Goal: Task Accomplishment & Management: Complete application form

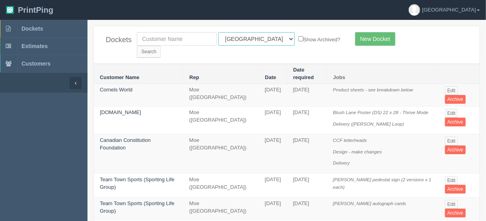
click at [254, 38] on select "All Users Ali Ali Test 1 Aly Amy Ankit Arif Brandon Dan France Greg Jim Mark Ma…" at bounding box center [256, 39] width 76 height 14
select select "11"
click at [218, 32] on select "All Users Ali Ali Test 1 Aly Amy Ankit Arif Brandon Dan France Greg Jim Mark Ma…" at bounding box center [256, 39] width 76 height 14
click at [161, 46] on input "Search" at bounding box center [149, 52] width 24 height 12
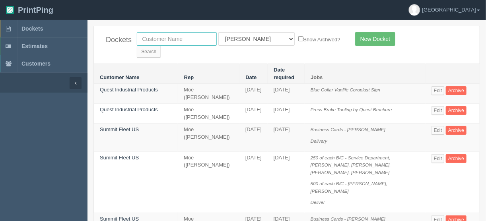
click at [155, 33] on input "text" at bounding box center [177, 39] width 80 height 14
type input "olds"
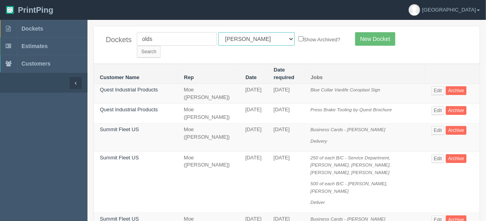
click at [252, 37] on select "All Users Ali Ali Test 1 Aly Amy Ankit Arif Brandon Dan France Greg Jim Mark Ma…" at bounding box center [256, 39] width 76 height 14
select select
click at [218, 32] on select "All Users Ali Ali Test 1 Aly Amy Ankit Arif Brandon Dan France Greg Jim Mark Ma…" at bounding box center [256, 39] width 76 height 14
click at [161, 46] on input "Search" at bounding box center [149, 52] width 24 height 12
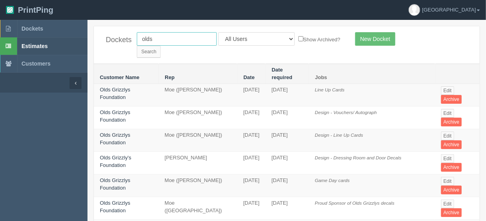
drag, startPoint x: 161, startPoint y: 38, endPoint x: 86, endPoint y: 44, distance: 75.8
click at [95, 43] on div "Dockets olds All Users [PERSON_NAME] Test 1 [PERSON_NAME] [PERSON_NAME] [PERSON…" at bounding box center [286, 44] width 385 height 37
type input "elb"
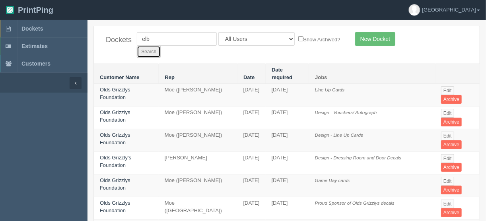
click at [161, 46] on input "Search" at bounding box center [149, 52] width 24 height 12
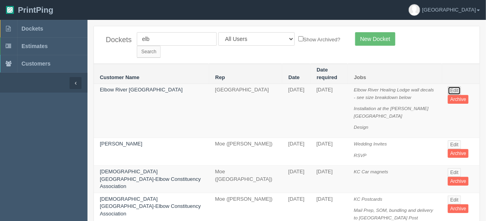
click at [452, 86] on link "Edit" at bounding box center [453, 90] width 13 height 9
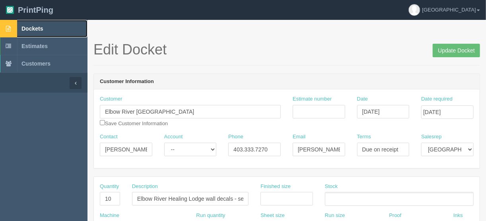
click at [27, 29] on span "Dockets" at bounding box center [31, 28] width 21 height 6
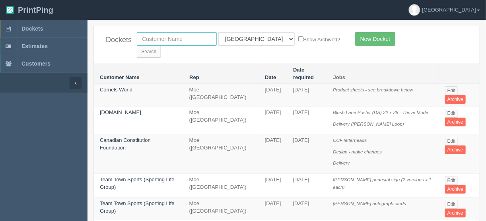
click at [159, 37] on input "text" at bounding box center [177, 39] width 80 height 14
type input "olds"
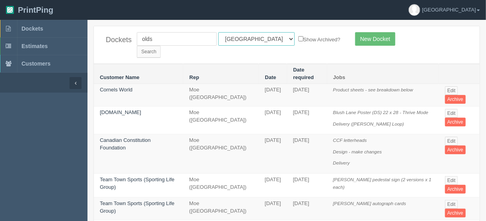
click at [253, 39] on select "All Users Ali Ali Test 1 Aly Amy Ankit Arif Brandon Dan France Greg Jim Mark Ma…" at bounding box center [256, 39] width 76 height 14
select select
click at [218, 32] on select "All Users Ali Ali Test 1 Aly Amy Ankit Arif Brandon Dan France Greg Jim Mark Ma…" at bounding box center [256, 39] width 76 height 14
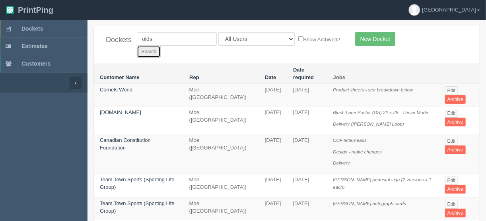
click at [161, 46] on input "Search" at bounding box center [149, 52] width 24 height 12
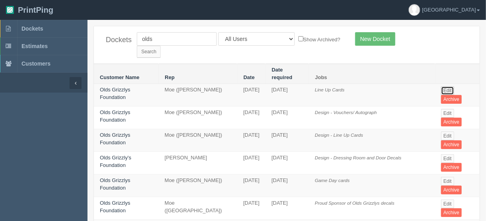
click at [448, 86] on link "Edit" at bounding box center [447, 90] width 13 height 9
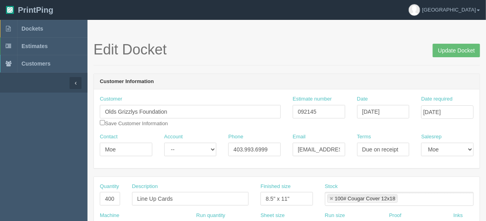
scroll to position [127, 0]
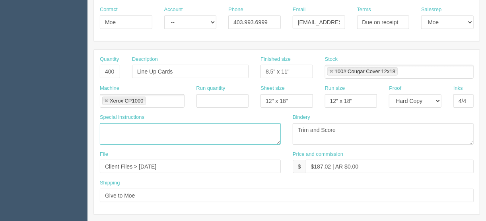
click at [123, 128] on textarea at bounding box center [190, 133] width 181 height 21
click at [126, 127] on textarea at bounding box center [190, 133] width 181 height 21
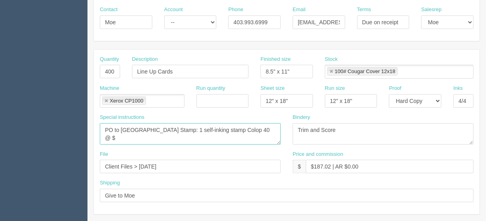
type textarea "PO to Calgary Stamp: 1 self-inking stamp Colop 40 @ $"
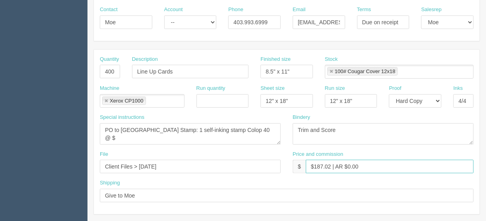
drag, startPoint x: 330, startPoint y: 164, endPoint x: 316, endPoint y: 167, distance: 14.3
click at [313, 166] on input "$187.02 | AR $0.00" at bounding box center [390, 167] width 168 height 14
type input "$45.74 | AR $0.00"
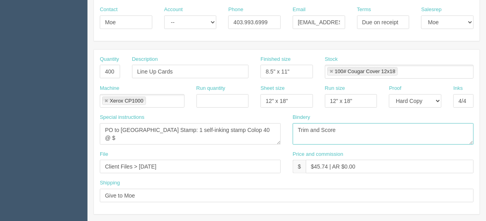
drag, startPoint x: 345, startPoint y: 128, endPoint x: 257, endPoint y: 133, distance: 87.6
click at [259, 133] on div "Special instructions PO to Calgary Stamp: 1 self-inking stamp Colop 40 @ $ Bind…" at bounding box center [286, 132] width 385 height 37
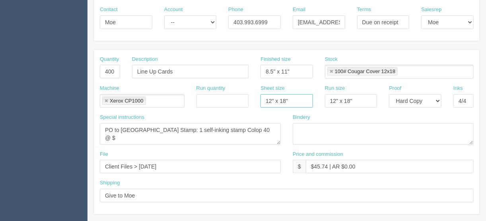
drag, startPoint x: 294, startPoint y: 97, endPoint x: 245, endPoint y: 102, distance: 49.5
click at [245, 102] on div "Machine Xerox CP1000 Xerox CP1000 Run quantity Sheet size 12" x 18" Run size 12…" at bounding box center [286, 99] width 385 height 29
drag, startPoint x: 364, startPoint y: 94, endPoint x: 283, endPoint y: 97, distance: 81.1
click at [293, 103] on div "Machine Xerox CP1000 Xerox CP1000 Run quantity Sheet size Run size 12" x 18" Pr…" at bounding box center [286, 99] width 385 height 29
drag, startPoint x: 301, startPoint y: 67, endPoint x: 228, endPoint y: 74, distance: 73.0
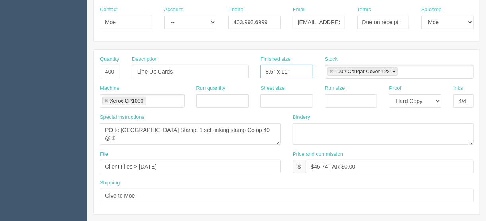
click at [228, 74] on div "Quantity 400 Description Line Up Cards Finished size 8.5" x 11" Stock 100# Coug…" at bounding box center [286, 70] width 385 height 29
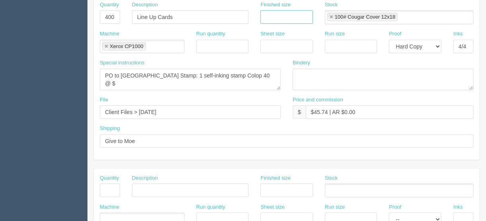
scroll to position [286, 0]
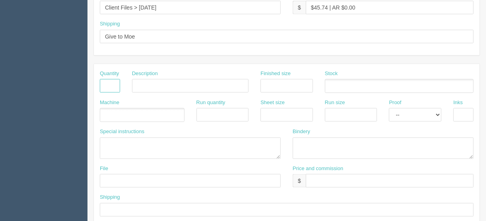
click at [110, 83] on input "text" at bounding box center [110, 86] width 20 height 14
type input "1"
drag, startPoint x: 143, startPoint y: 81, endPoint x: 147, endPoint y: 79, distance: 4.3
click at [143, 81] on input "text" at bounding box center [190, 86] width 116 height 14
type input "Design - create artwork"
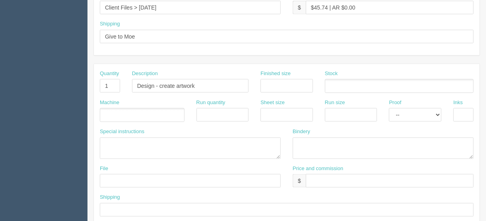
click at [126, 110] on ul at bounding box center [142, 115] width 85 height 14
type input "Design"
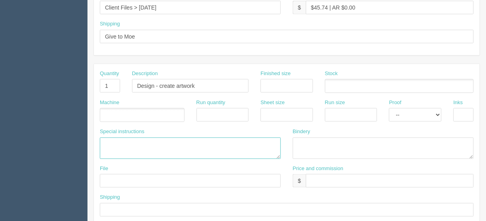
click at [105, 141] on textarea at bounding box center [190, 147] width 181 height 21
paste textarea "Old's Grizzlys Foundation Transit# 02469 Acct# 0158410"
type textarea "Old's Grizzlys Foundation Transit# 02469 Acct# 0158410"
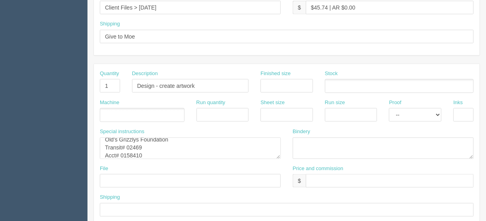
click at [118, 110] on ul at bounding box center [142, 115] width 85 height 14
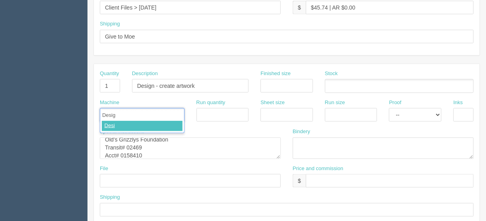
type input "Design"
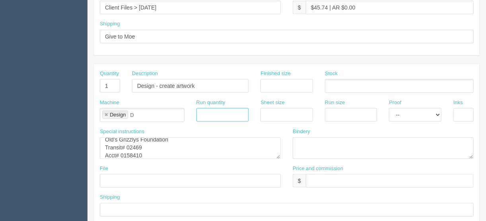
type input "Design"
click at [325, 178] on input "text" at bounding box center [390, 181] width 168 height 14
type input "$N/C"
click at [438, 113] on select "-- Email Hard Copy" at bounding box center [415, 115] width 52 height 14
select select "Email"
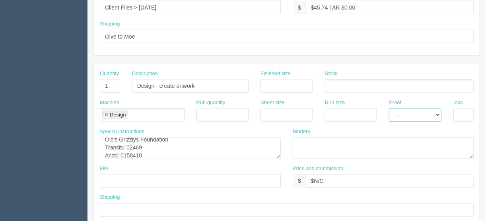
click at [389, 108] on select "-- Email Hard Copy" at bounding box center [415, 115] width 52 height 14
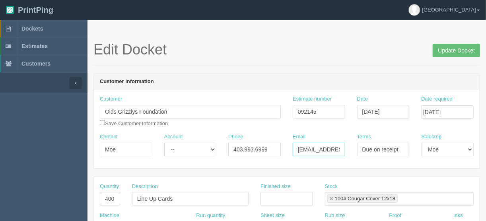
scroll to position [0, 15]
drag, startPoint x: 297, startPoint y: 151, endPoint x: 374, endPoint y: 144, distance: 77.8
click at [374, 144] on div "Contact Moe Account -- Existing Client Allrush Client Rep Client Phone 403.993.…" at bounding box center [286, 147] width 385 height 29
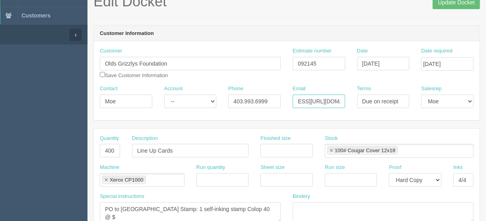
scroll to position [159, 0]
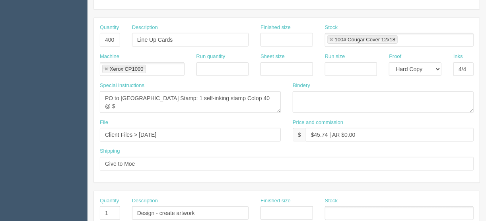
type input "lilet@allrush.ca/moe@allrush.ca"
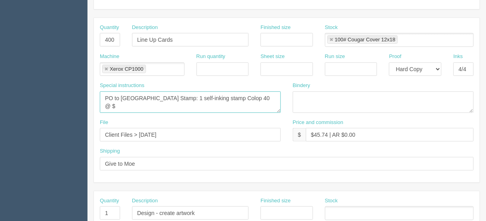
scroll to position [0, 0]
drag, startPoint x: 250, startPoint y: 94, endPoint x: 85, endPoint y: 85, distance: 165.5
click at [85, 85] on section "Dockets Estimates Customers" at bounding box center [243, 212] width 486 height 702
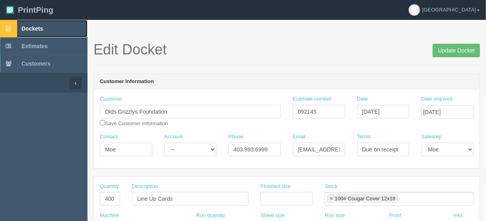
click at [32, 28] on span "Dockets" at bounding box center [31, 28] width 21 height 6
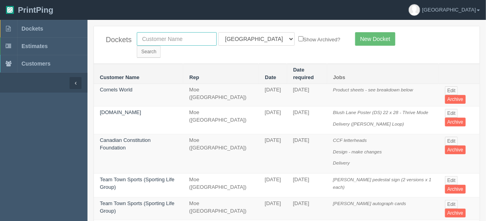
click at [163, 37] on input "text" at bounding box center [177, 39] width 80 height 14
type input "olds"
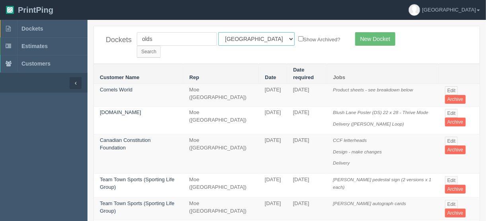
click at [251, 37] on select "All Users Ali Ali Test 1 Aly Amy Ankit Arif Brandon Dan France Greg Jim Mark Ma…" at bounding box center [256, 39] width 76 height 14
select select
click at [218, 32] on select "All Users Ali Ali Test 1 Aly Amy Ankit Arif Brandon Dan France Greg Jim Mark Ma…" at bounding box center [256, 39] width 76 height 14
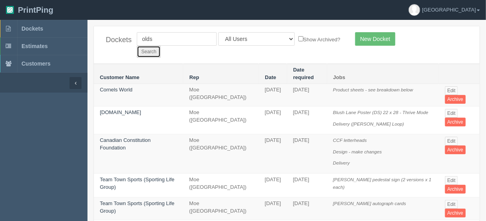
click at [161, 46] on input "Search" at bounding box center [149, 52] width 24 height 12
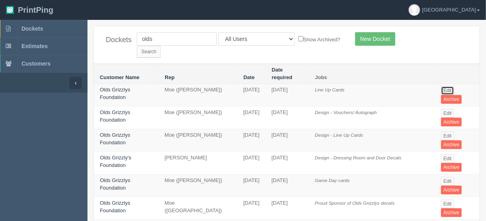
click at [448, 86] on link "Edit" at bounding box center [447, 90] width 13 height 9
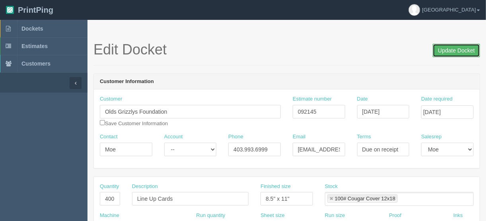
click at [449, 48] on input "Update Docket" at bounding box center [455, 51] width 47 height 14
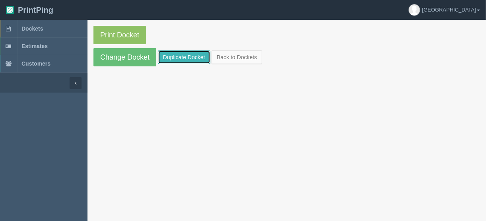
click at [191, 52] on link "Duplicate Docket" at bounding box center [184, 57] width 52 height 14
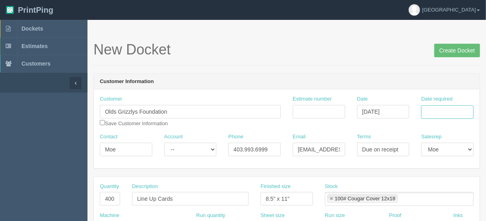
click at [430, 108] on input "Date required" at bounding box center [447, 112] width 52 height 14
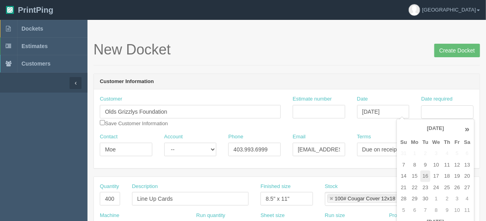
click at [425, 176] on td "16" at bounding box center [425, 176] width 10 height 12
type input "September 16, 2025"
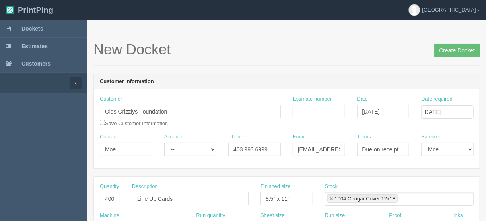
click at [98, 199] on div "Quantity 400" at bounding box center [110, 197] width 32 height 29
drag, startPoint x: 101, startPoint y: 199, endPoint x: 132, endPoint y: 196, distance: 31.6
click at [137, 197] on div "Quantity 400 Description Line Up Cards Finished size 8.5" x 11" Stock 100# Coug…" at bounding box center [286, 197] width 385 height 29
type input "1"
type input "Self-inking stamp"
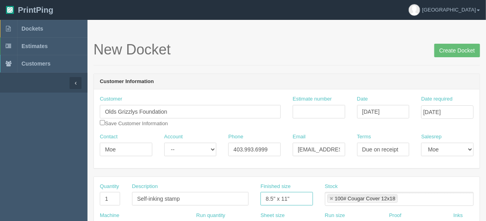
drag, startPoint x: 294, startPoint y: 194, endPoint x: 213, endPoint y: 194, distance: 80.3
click at [220, 195] on div "Quantity 1 Description Self-inking stamp Finished size 8.5" x 11" Stock 100# Co…" at bounding box center [286, 197] width 385 height 29
type input "2.25" x 0.855""
drag, startPoint x: 296, startPoint y: 149, endPoint x: 395, endPoint y: 145, distance: 98.2
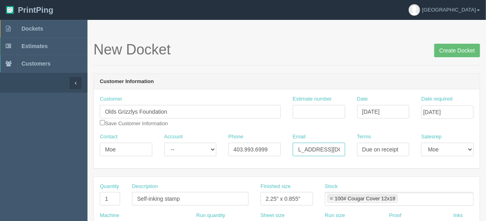
click at [395, 145] on div "Contact [PERSON_NAME] Account -- Existing Client Allrush Client Rep Client Phon…" at bounding box center [286, 147] width 385 height 29
type input "[EMAIL_ADDRESS][URL][DOMAIN_NAME][EMAIL_ADDRESS][DOMAIN_NAME]"
click at [329, 197] on link at bounding box center [331, 198] width 5 height 5
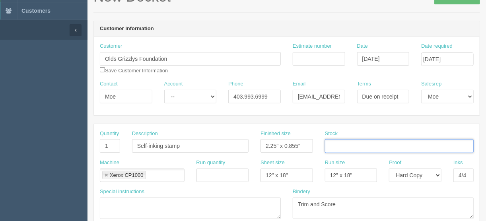
scroll to position [127, 0]
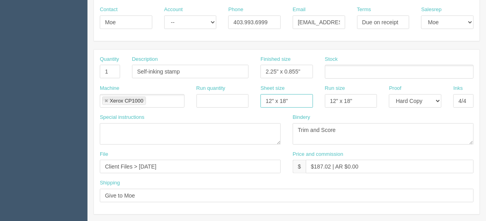
drag, startPoint x: 292, startPoint y: 97, endPoint x: 226, endPoint y: 118, distance: 69.9
click at [232, 101] on div "Machine Xerox CP1000 Xerox CP1000 Run quantity Sheet size 12" x 18" Run size 12…" at bounding box center [286, 99] width 385 height 29
drag, startPoint x: 364, startPoint y: 96, endPoint x: 261, endPoint y: 102, distance: 103.1
click at [305, 99] on div "Machine Xerox CP1000 Xerox CP1000 Run quantity Sheet size Run size 12" x 18" Pr…" at bounding box center [286, 99] width 385 height 29
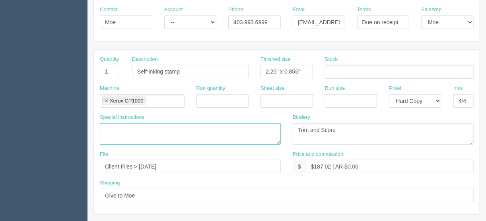
click at [141, 127] on textarea at bounding box center [190, 133] width 181 height 21
paste textarea "PO to Calgary Stamp: 1 self-inking stamp Colop 40 @ $"
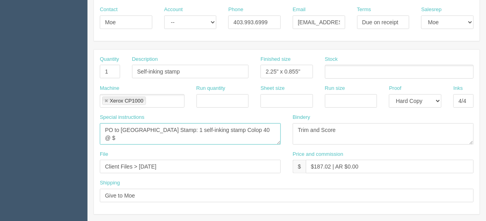
type textarea "PO to Calgary Stamp: 1 self-inking stamp Colop 40 @ $"
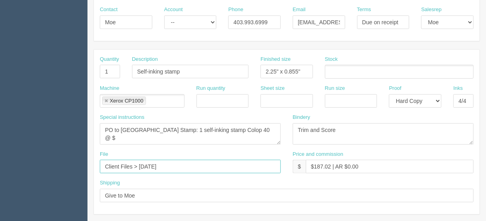
drag, startPoint x: 183, startPoint y: 163, endPoint x: 69, endPoint y: 168, distance: 113.7
click at [169, 163] on input "Client Files > [DATE]" at bounding box center [190, 167] width 181 height 14
drag, startPoint x: 169, startPoint y: 163, endPoint x: 133, endPoint y: 164, distance: 36.2
click at [133, 164] on input "Client Files > [DATE]" at bounding box center [190, 167] width 181 height 14
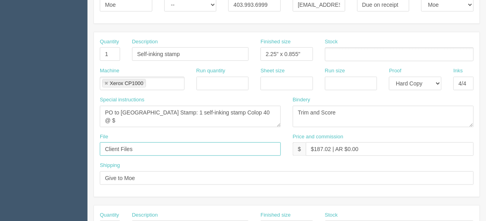
scroll to position [159, 0]
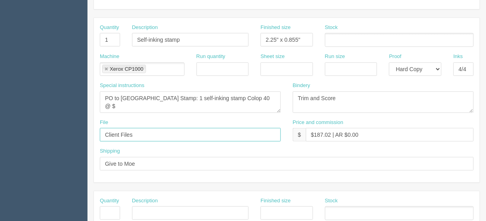
type input "Client Files"
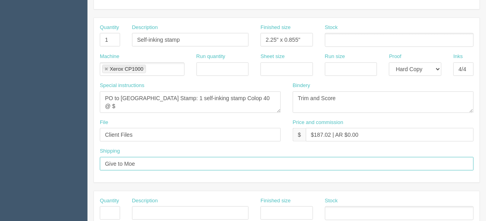
drag, startPoint x: 144, startPoint y: 161, endPoint x: 126, endPoint y: 162, distance: 18.3
click at [126, 162] on input "Give to Moe" at bounding box center [287, 164] width 374 height 14
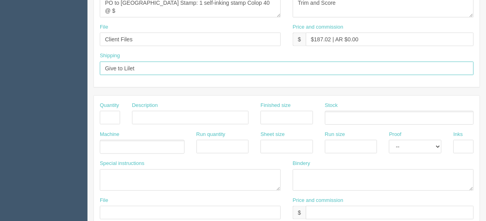
type input "Give to Lilet"
click at [111, 116] on input "text" at bounding box center [110, 118] width 20 height 14
type input "1"
type input "Design - create artwork"
click at [128, 144] on ul at bounding box center [142, 147] width 85 height 14
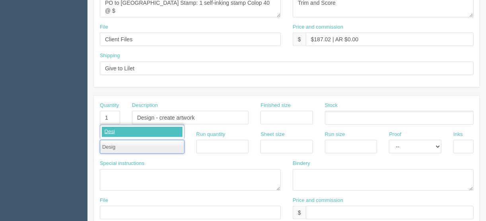
type input "Design"
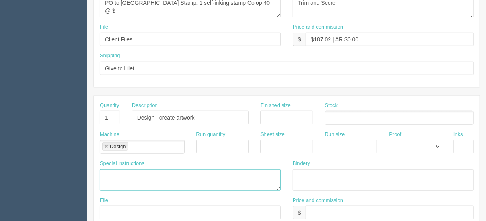
click at [106, 172] on textarea at bounding box center [190, 179] width 181 height 21
type textarea "Keep text flush left Block letter font"
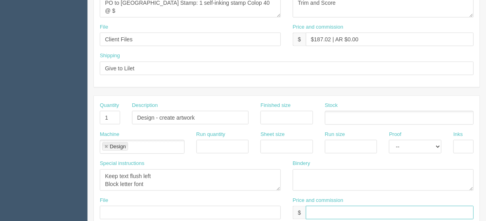
drag, startPoint x: 309, startPoint y: 209, endPoint x: 314, endPoint y: 195, distance: 14.3
click at [309, 209] on input "text" at bounding box center [390, 213] width 168 height 14
type input "$N/C"
click at [407, 145] on select "-- Email Hard Copy" at bounding box center [415, 147] width 52 height 14
select select "Email"
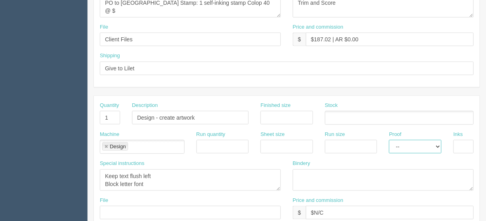
click at [389, 140] on select "-- Email Hard Copy" at bounding box center [415, 147] width 52 height 14
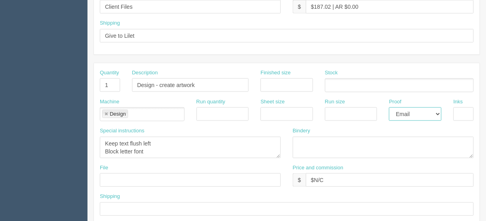
scroll to position [318, 0]
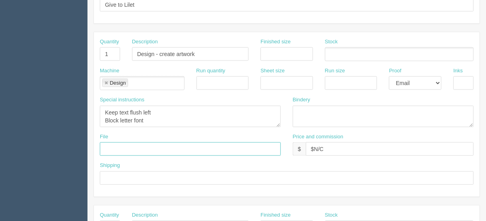
click at [106, 144] on input "text" at bounding box center [190, 149] width 181 height 14
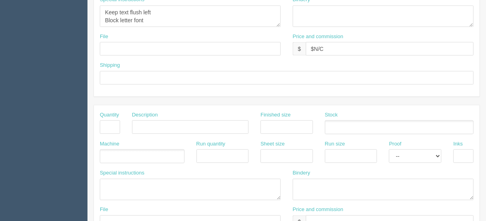
scroll to position [445, 0]
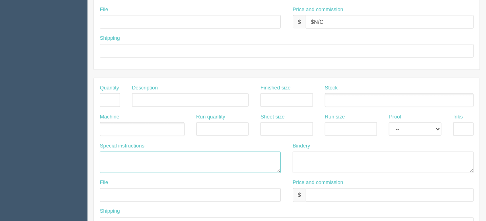
click at [106, 152] on textarea at bounding box center [190, 162] width 181 height 21
paste textarea "Old's Grizzlys Foundation Transit# 02469 Acct# 0158410"
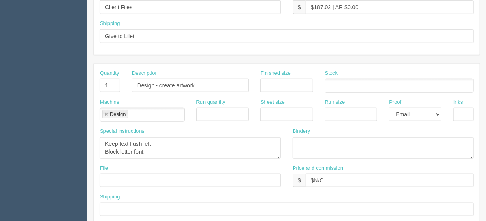
scroll to position [286, 0]
type textarea "Old's Grizzlys Foundation Transit# 02469 Acct# 0158410"
click at [129, 174] on input "text" at bounding box center [190, 181] width 181 height 14
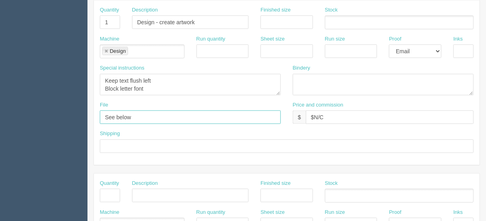
scroll to position [445, 0]
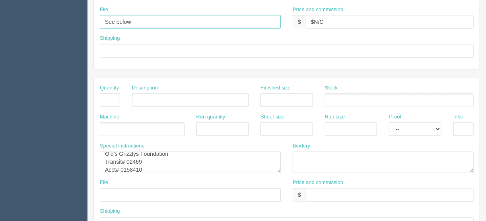
type input "See below"
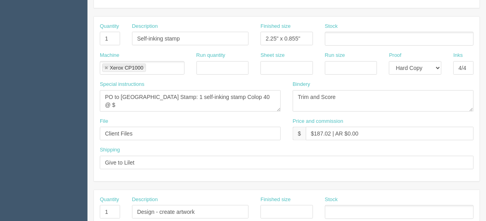
scroll to position [159, 0]
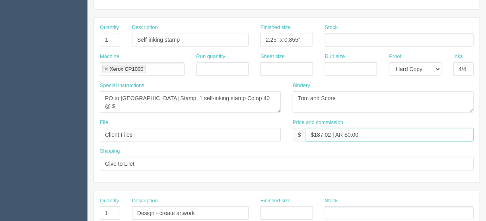
drag, startPoint x: 330, startPoint y: 131, endPoint x: 312, endPoint y: 133, distance: 17.6
click at [312, 133] on input "$187.02 | AR $0.00" at bounding box center [390, 135] width 168 height 14
type input "$45.74 | AR $0.00"
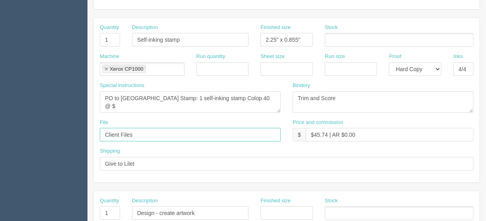
drag, startPoint x: 143, startPoint y: 132, endPoint x: 75, endPoint y: 137, distance: 68.9
click at [75, 136] on section "Dockets Estimates Customers" at bounding box center [243, 212] width 486 height 702
type input "Emailed to vendor"
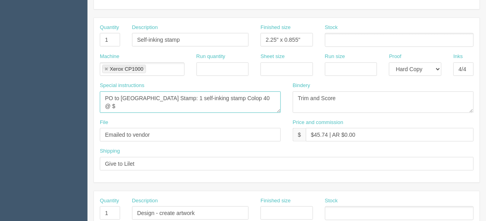
click at [244, 97] on textarea "PO to Calgary Stamp: 1 self-inking stamp Colop 40 @ $" at bounding box center [190, 101] width 181 height 21
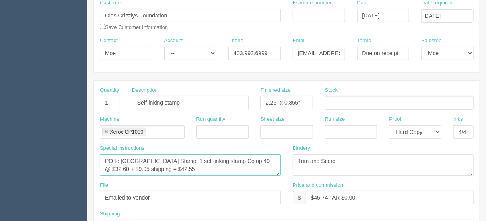
scroll to position [95, 0]
type textarea "PO to Calgary Stamp: 1 self-inking stamp Colop 40 @ $32.60 + $9.95 shipping = $…"
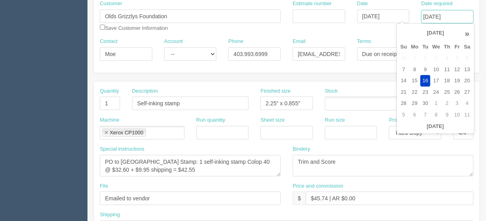
click at [449, 15] on input "September 16, 2025" at bounding box center [447, 17] width 52 height 14
click at [435, 79] on td "17" at bounding box center [436, 81] width 12 height 12
type input "September 17, 2025"
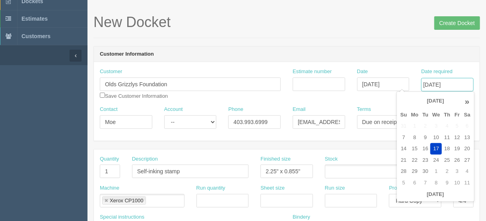
scroll to position [0, 0]
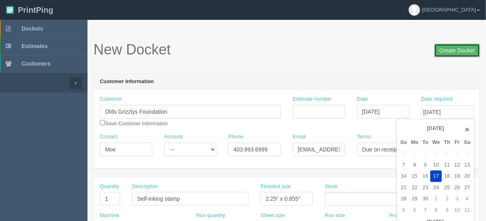
click at [454, 48] on input "Create Docket" at bounding box center [457, 51] width 46 height 14
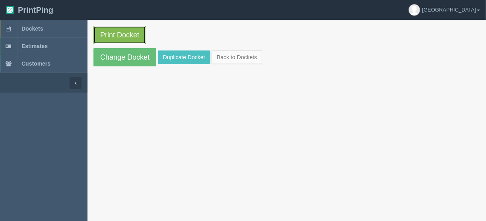
click at [114, 33] on link "Print Docket" at bounding box center [119, 35] width 52 height 18
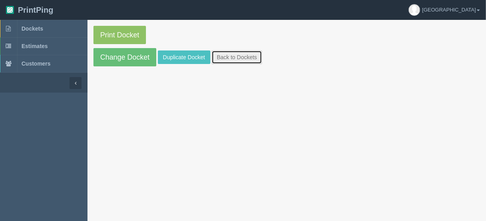
click at [220, 54] on link "Back to Dockets" at bounding box center [236, 57] width 50 height 14
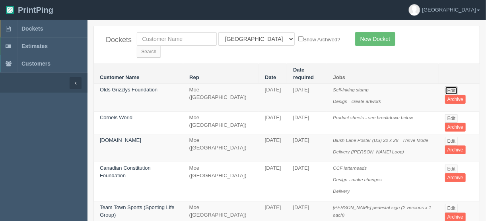
click at [449, 86] on link "Edit" at bounding box center [451, 90] width 13 height 9
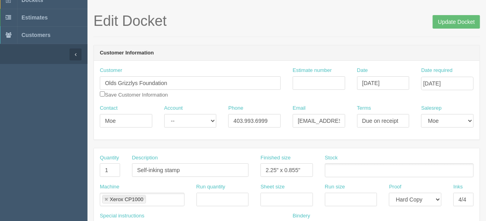
scroll to position [95, 0]
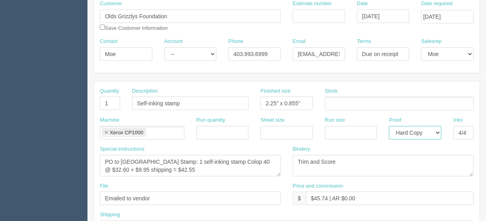
click at [439, 130] on select "-- Email Hard Copy" at bounding box center [415, 133] width 52 height 14
select select
click at [389, 126] on select "-- Email Hard Copy" at bounding box center [415, 133] width 52 height 14
drag, startPoint x: 455, startPoint y: 130, endPoint x: 489, endPoint y: 125, distance: 34.2
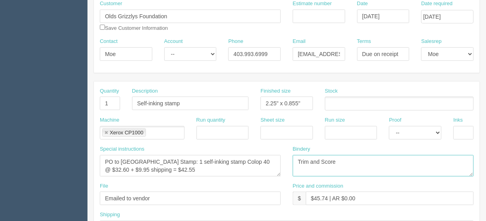
drag, startPoint x: 333, startPoint y: 163, endPoint x: 271, endPoint y: 161, distance: 62.0
click at [271, 161] on div "Special instructions PO to [GEOGRAPHIC_DATA] Stamp: 1 self-inking stamp Colop 4…" at bounding box center [286, 163] width 385 height 37
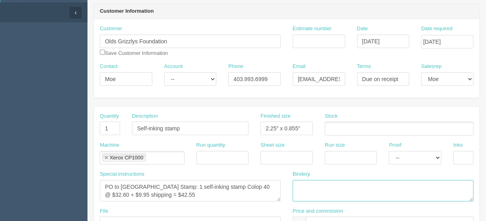
scroll to position [32, 0]
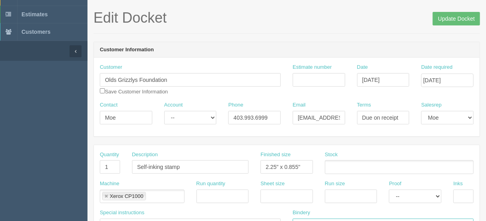
click at [105, 194] on link at bounding box center [106, 196] width 5 height 5
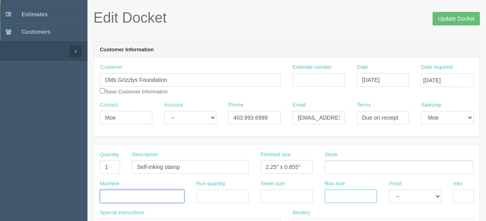
click at [335, 196] on input "text" at bounding box center [351, 197] width 52 height 14
click at [332, 165] on input "text" at bounding box center [329, 168] width 8 height 12
drag, startPoint x: 293, startPoint y: 194, endPoint x: 258, endPoint y: 192, distance: 35.0
click at [147, 195] on ul at bounding box center [142, 197] width 85 height 14
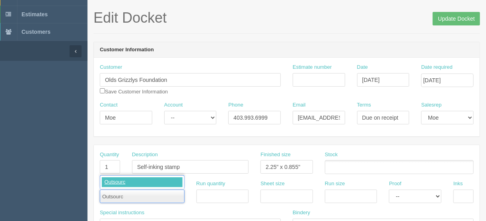
type input "Outsource"
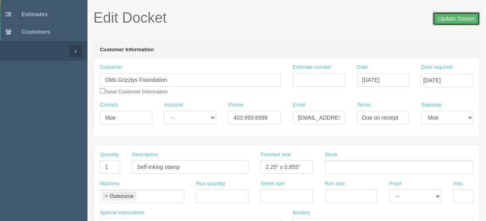
click at [452, 21] on input "Update Docket" at bounding box center [455, 19] width 47 height 14
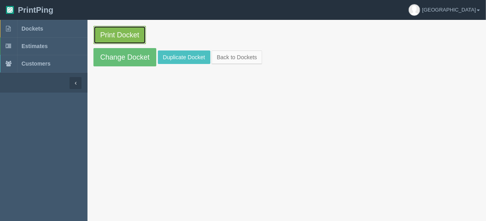
click at [120, 33] on link "Print Docket" at bounding box center [119, 35] width 52 height 18
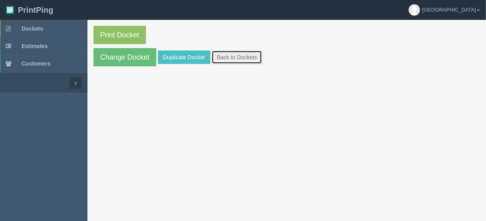
click at [235, 60] on link "Back to Dockets" at bounding box center [236, 57] width 50 height 14
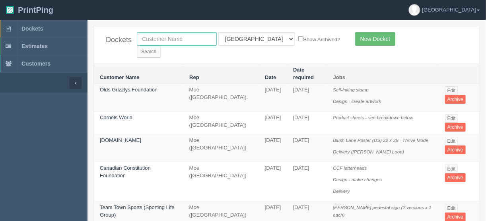
drag, startPoint x: 169, startPoint y: 38, endPoint x: 175, endPoint y: 43, distance: 7.6
click at [169, 38] on input "text" at bounding box center [177, 39] width 80 height 14
type input "ecle"
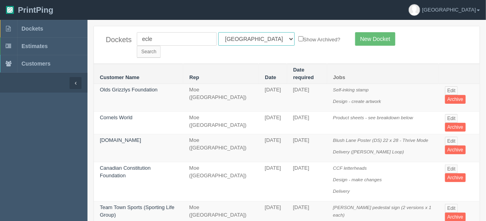
click at [253, 38] on select "All Users Ali Ali Test 1 Aly Amy Ankit Arif Brandon Dan France Greg Jim Mark Ma…" at bounding box center [256, 39] width 76 height 14
select select
click at [218, 32] on select "All Users Ali Ali Test 1 Aly Amy Ankit Arif Brandon Dan France Greg Jim Mark Ma…" at bounding box center [256, 39] width 76 height 14
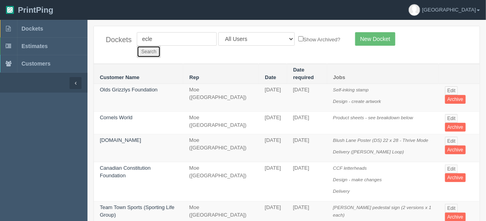
click at [161, 46] on input "Search" at bounding box center [149, 52] width 24 height 12
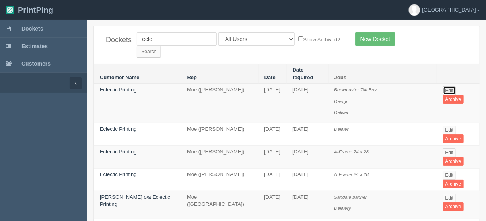
click at [447, 86] on link "Edit" at bounding box center [449, 90] width 13 height 9
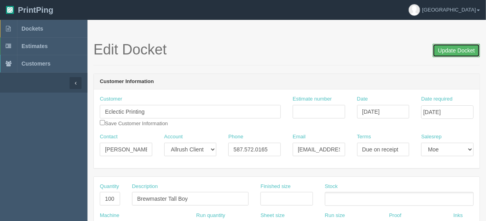
click at [450, 49] on input "Update Docket" at bounding box center [455, 51] width 47 height 14
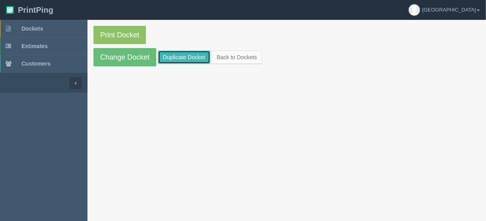
click at [183, 55] on link "Duplicate Docket" at bounding box center [184, 57] width 52 height 14
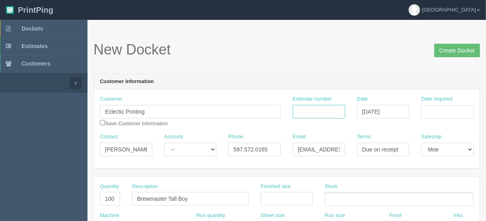
click at [304, 111] on input "Estimate number" at bounding box center [318, 112] width 52 height 14
type input "092426"
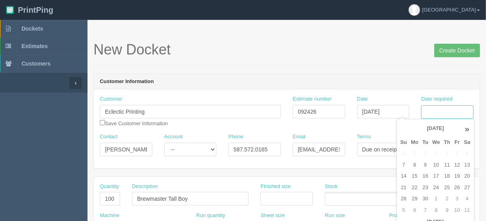
click at [430, 106] on input "Date required" at bounding box center [447, 112] width 52 height 14
click at [424, 180] on td "16" at bounding box center [425, 176] width 10 height 12
type input "[DATE]"
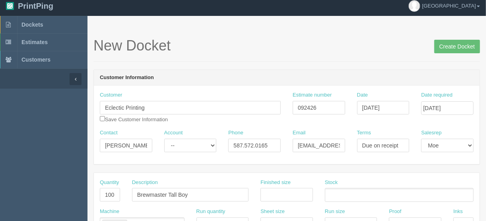
scroll to position [64, 0]
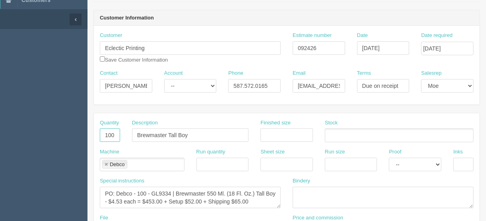
drag, startPoint x: 101, startPoint y: 131, endPoint x: 153, endPoint y: 131, distance: 52.1
click at [153, 131] on div "Quantity 100 Description Brewmaster Tall Boy Finished size Stock" at bounding box center [286, 133] width 385 height 29
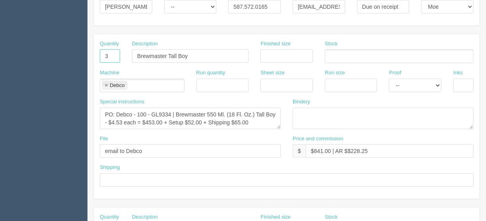
scroll to position [223, 0]
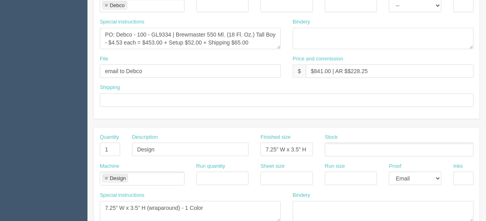
type input "3"
drag, startPoint x: 329, startPoint y: 68, endPoint x: 314, endPoint y: 69, distance: 15.1
click at [314, 69] on input "$841.00 | AR $$228.25" at bounding box center [390, 71] width 168 height 14
type input "$185.65 | AR $$228.25"
drag, startPoint x: 108, startPoint y: 143, endPoint x: 92, endPoint y: 151, distance: 17.4
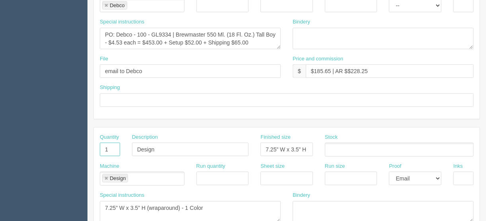
click at [94, 149] on div "Quantity 1" at bounding box center [110, 148] width 32 height 29
drag, startPoint x: 146, startPoint y: 146, endPoint x: 85, endPoint y: 147, distance: 61.6
click at [85, 147] on section "Dockets Estimates Customers" at bounding box center [243, 148] width 486 height 702
drag, startPoint x: 104, startPoint y: 176, endPoint x: 170, endPoint y: 205, distance: 72.2
click at [105, 176] on link at bounding box center [106, 178] width 5 height 5
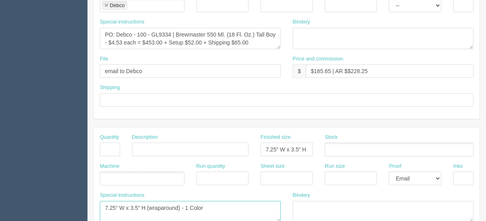
drag, startPoint x: 134, startPoint y: 206, endPoint x: 89, endPoint y: 206, distance: 44.5
click at [89, 206] on section "New Docket Create Docket Customer Information Customer Eclectic Printing Save C…" at bounding box center [286, 148] width 398 height 702
drag, startPoint x: 276, startPoint y: 151, endPoint x: 230, endPoint y: 152, distance: 46.1
click at [230, 152] on div "Quantity Description Finished size 7.25” W x 3.5” H (wraparound) Stock" at bounding box center [286, 148] width 385 height 29
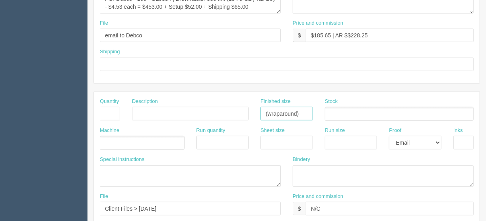
scroll to position [286, 0]
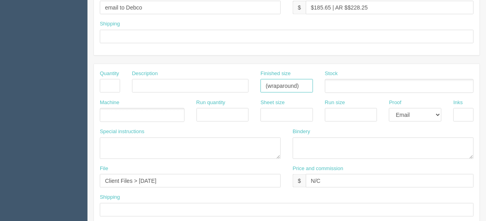
type input "(wraparound)"
click at [437, 112] on select "-- Email Hard Copy" at bounding box center [415, 115] width 52 height 14
select select
click at [389, 108] on select "-- Email Hard Copy" at bounding box center [415, 115] width 52 height 14
drag, startPoint x: 327, startPoint y: 178, endPoint x: 275, endPoint y: 184, distance: 52.4
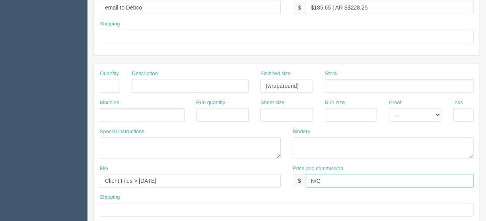
click at [276, 184] on div "File Client Files > May 2025 Price and commission $ N/C" at bounding box center [286, 179] width 385 height 29
drag, startPoint x: 251, startPoint y: 82, endPoint x: 221, endPoint y: 82, distance: 30.2
click at [221, 82] on div "Quantity Description Finished size (wraparound) Stock" at bounding box center [286, 84] width 385 height 29
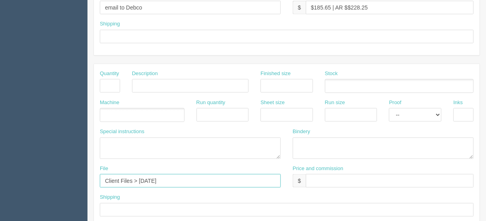
drag, startPoint x: 93, startPoint y: 178, endPoint x: 28, endPoint y: 178, distance: 64.4
click at [38, 178] on section "Dockets Estimates Customers" at bounding box center [243, 85] width 486 height 702
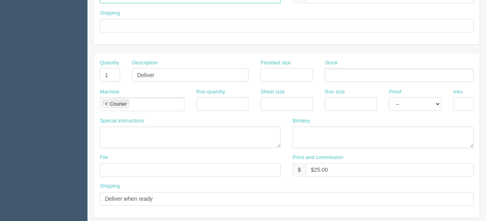
scroll to position [496, 0]
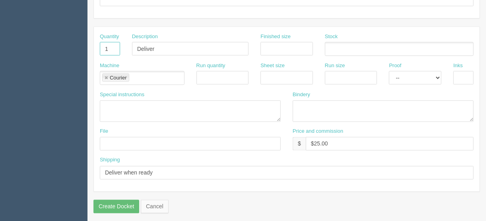
drag, startPoint x: 110, startPoint y: 46, endPoint x: 95, endPoint y: 47, distance: 14.3
click at [97, 46] on div "Quantity 1" at bounding box center [110, 47] width 32 height 29
drag, startPoint x: 163, startPoint y: 46, endPoint x: 95, endPoint y: 52, distance: 67.4
click at [95, 46] on div "Quantity Description Deliver Finished size Stock" at bounding box center [286, 47] width 385 height 29
click at [105, 75] on link at bounding box center [106, 77] width 5 height 5
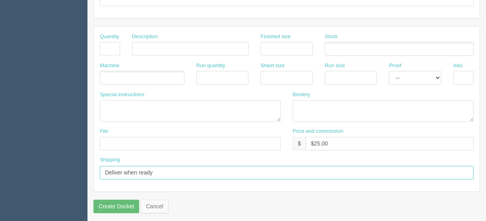
drag, startPoint x: 94, startPoint y: 165, endPoint x: 62, endPoint y: 165, distance: 32.2
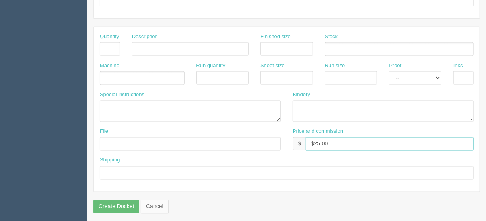
drag, startPoint x: 298, startPoint y: 141, endPoint x: 246, endPoint y: 142, distance: 52.1
click at [248, 141] on div "File Price and commission $ $25.00" at bounding box center [286, 142] width 385 height 29
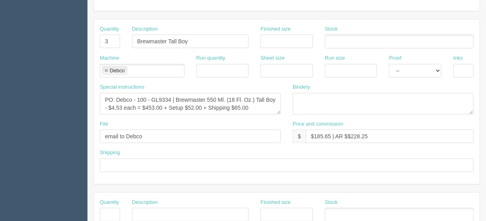
scroll to position [147, 0]
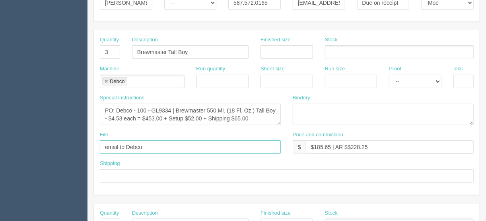
drag, startPoint x: 144, startPoint y: 144, endPoint x: 81, endPoint y: 145, distance: 62.4
click at [81, 145] on section "Dockets Estimates Customers" at bounding box center [243, 224] width 486 height 702
type input "[EMAIL_ADDRESS][DOMAIN_NAME]"
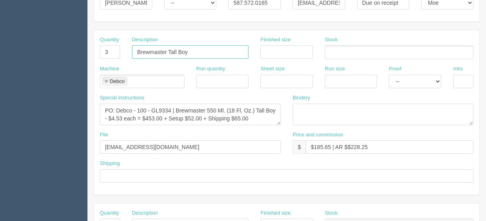
drag, startPoint x: 194, startPoint y: 51, endPoint x: 42, endPoint y: 46, distance: 151.5
click at [43, 46] on section "Dockets Estimates Customers" at bounding box center [243, 224] width 486 height 702
type input "Permanent outdoor vinyl decals"
click at [105, 79] on link at bounding box center [106, 81] width 5 height 5
type input "Permanent outdoor vinyl decals"
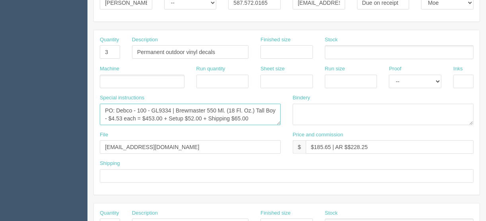
drag, startPoint x: 103, startPoint y: 106, endPoint x: 288, endPoint y: 118, distance: 185.1
click at [288, 118] on div "Special instructions PO: Debco - 100 - GL9334 | Brewmaster 550 Ml. (18 Fl. Oz.)…" at bounding box center [286, 112] width 385 height 37
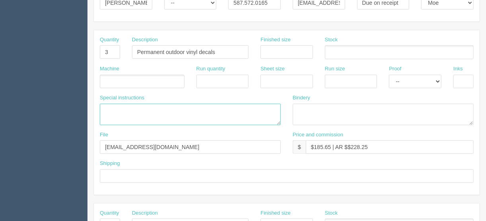
click at [108, 106] on textarea "PO: Debco - 100 - GL9334 | Brewmaster 550 Ml. (18 Fl. Oz.) Tall Boy - $4.53 eac…" at bounding box center [190, 114] width 181 height 21
paste textarea "13.5x48 16x20 17x20"
type textarea "13.5" x 48 16" x 20" 17" x 20""
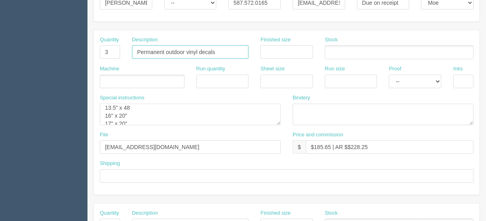
click at [137, 47] on input "Permanent outdoor vinyl decals" at bounding box center [190, 52] width 116 height 14
type input "5 Senses - Permanent outdoor vinyl decals"
click at [114, 76] on ul at bounding box center [142, 82] width 85 height 14
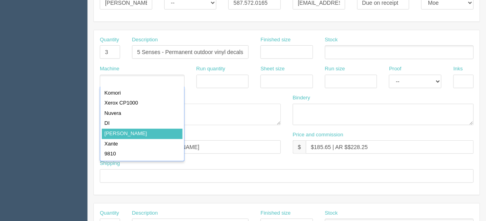
type input "Roland"
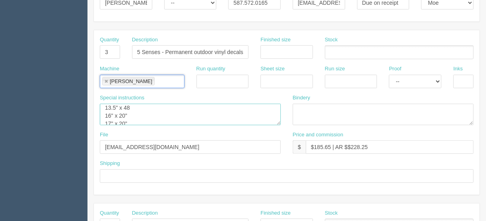
click at [131, 104] on textarea "PO: Debco - 100 - GL9334 | Brewmaster 550 Ml. (18 Fl. Oz.) Tall Boy - $4.53 eac…" at bounding box center [190, 114] width 181 height 21
type textarea "13.5" x 48" 16" x 20" 17" x 20""
click at [439, 80] on select "-- Email Hard Copy" at bounding box center [415, 82] width 52 height 14
select select "Hard Copy"
click at [389, 75] on select "-- Email Hard Copy" at bounding box center [415, 82] width 52 height 14
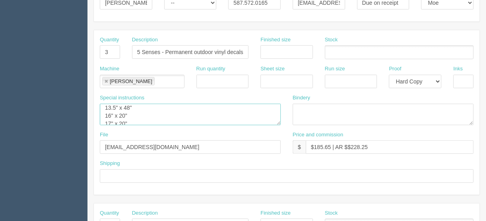
click at [137, 104] on textarea "PO: Debco - 100 - GL9334 | Brewmaster 550 Ml. (18 Fl. Oz.) Tall Boy - $4.53 eac…" at bounding box center [190, 114] width 181 height 21
click at [132, 113] on textarea "PO: Debco - 100 - GL9334 | Brewmaster 550 Ml. (18 Fl. Oz.) Tall Boy - $4.53 eac…" at bounding box center [190, 114] width 181 height 21
click at [132, 120] on textarea "PO: Debco - 100 - GL9334 | Brewmaster 550 Ml. (18 Fl. Oz.) Tall Boy - $4.53 eac…" at bounding box center [190, 114] width 181 height 21
click at [136, 119] on textarea "PO: Debco - 100 - GL9334 | Brewmaster 550 Ml. (18 Fl. Oz.) Tall Boy - $4.53 eac…" at bounding box center [190, 114] width 181 height 21
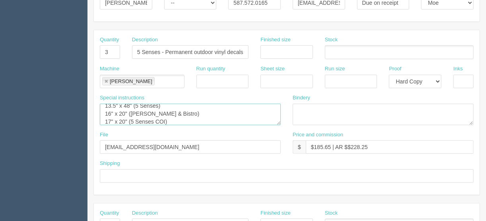
type textarea "13.5" x 48" (5 Senses) 16" x 20" (Ramen & Bistro) 17" x 20" (5 Senses COI)"
drag, startPoint x: 368, startPoint y: 144, endPoint x: 348, endPoint y: 146, distance: 20.4
click at [348, 146] on input "$185.65 | AR $$228.25" at bounding box center [390, 147] width 168 height 14
type input "$185.65 | AR $"
click at [458, 76] on input "text" at bounding box center [463, 82] width 20 height 14
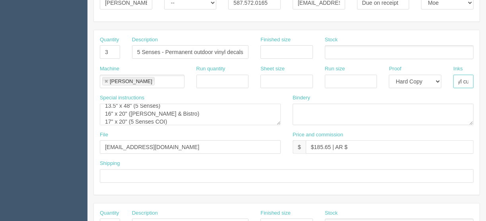
scroll to position [0, 25]
type input "Black vinyl cut"
click at [297, 108] on textarea at bounding box center [382, 114] width 181 height 21
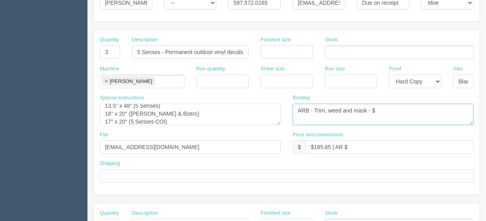
click at [378, 108] on textarea "ARB - Trim, weed and mask - $" at bounding box center [382, 114] width 181 height 21
type textarea "ARB - Trim, weed and mask - $45.00"
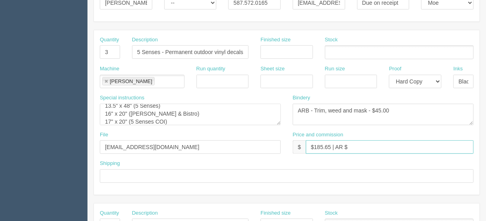
click at [352, 146] on input "$185.65 | AR $" at bounding box center [390, 147] width 168 height 14
type input "$185.65 | AR $65.88"
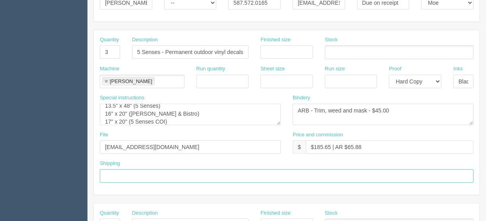
click at [117, 170] on input "text" at bounding box center [287, 176] width 374 height 14
type input "Call/email when ready"
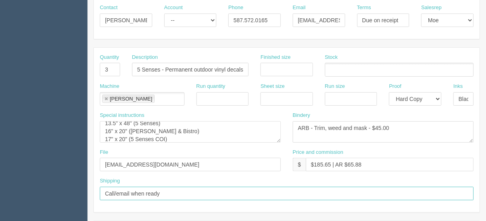
scroll to position [115, 0]
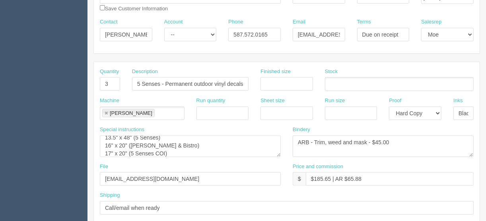
click at [338, 83] on ul at bounding box center [399, 84] width 149 height 14
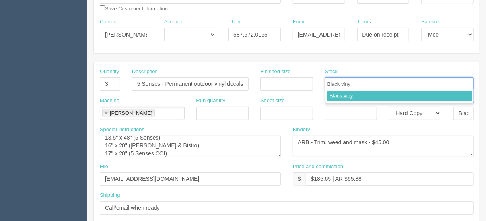
type input "Black vinyl"
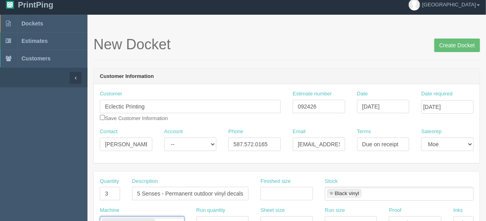
scroll to position [0, 0]
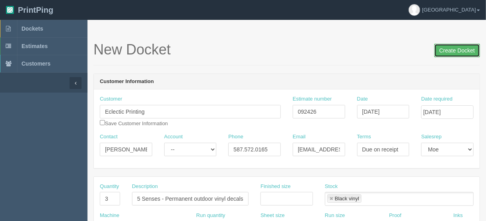
click at [453, 48] on input "Create Docket" at bounding box center [457, 51] width 46 height 14
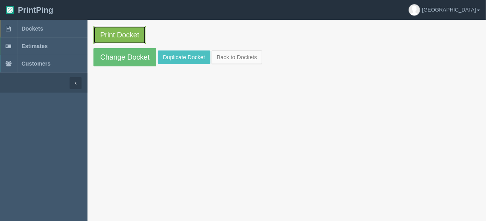
click at [122, 33] on link "Print Docket" at bounding box center [119, 35] width 52 height 18
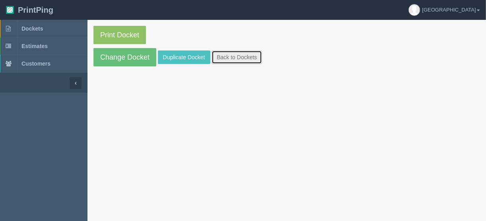
click at [224, 54] on link "Back to Dockets" at bounding box center [236, 57] width 50 height 14
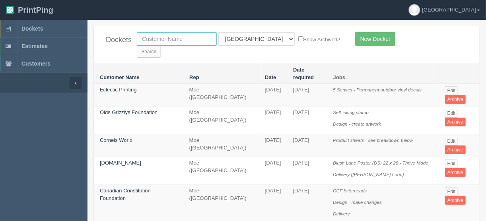
drag, startPoint x: 190, startPoint y: 39, endPoint x: 198, endPoint y: 43, distance: 9.1
click at [190, 39] on input "text" at bounding box center [177, 39] width 80 height 14
type input "peak"
click at [161, 46] on input "Search" at bounding box center [149, 52] width 24 height 12
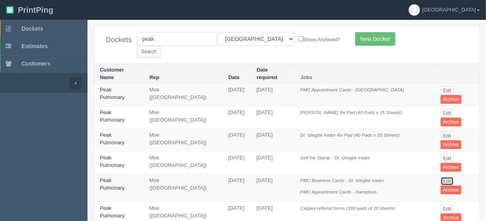
click at [445, 177] on link "Edit" at bounding box center [446, 181] width 13 height 9
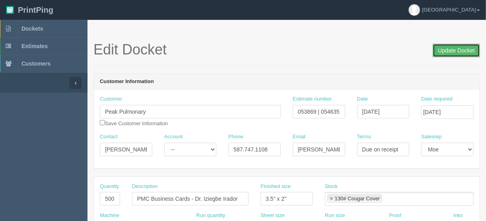
click at [458, 48] on input "Update Docket" at bounding box center [455, 51] width 47 height 14
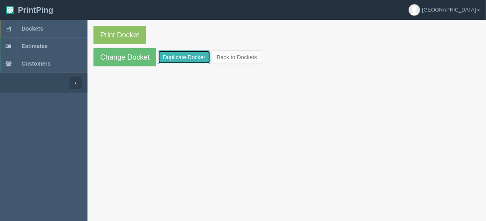
click at [182, 54] on link "Duplicate Docket" at bounding box center [184, 57] width 52 height 14
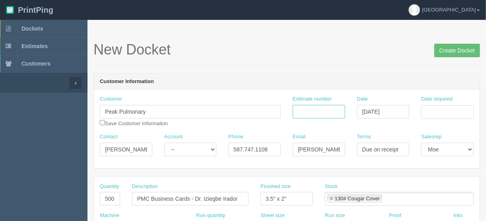
click at [303, 113] on input "Estimate number" at bounding box center [318, 112] width 52 height 14
type input "092444/054635"
drag, startPoint x: 425, startPoint y: 111, endPoint x: 423, endPoint y: 118, distance: 7.2
click at [425, 111] on input "Date required" at bounding box center [447, 112] width 52 height 14
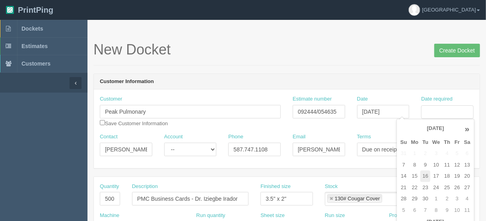
click at [423, 175] on td "16" at bounding box center [425, 176] width 10 height 12
type input "[DATE]"
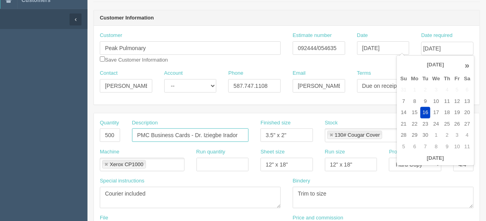
click at [147, 132] on input "PMC Business Cards - Dr. Iziegbe Irador" at bounding box center [190, 135] width 116 height 14
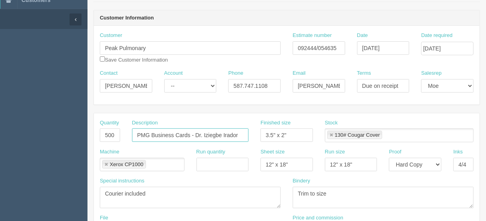
drag, startPoint x: 238, startPoint y: 135, endPoint x: 196, endPoint y: 134, distance: 42.5
click at [196, 134] on input "PMG Business Cards - Dr. Iziegbe Irador" at bounding box center [190, 135] width 116 height 14
type input "PMG Business Cards - [PERSON_NAME]"
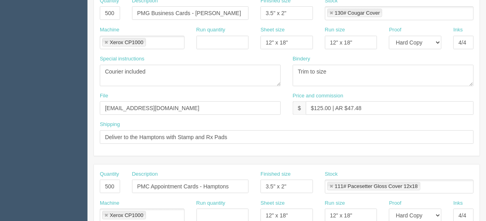
scroll to position [191, 0]
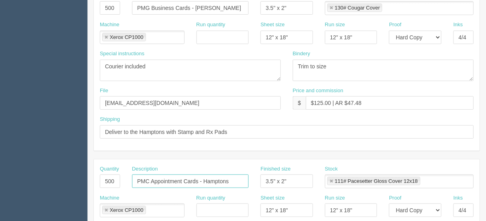
drag, startPoint x: 148, startPoint y: 178, endPoint x: 149, endPoint y: 199, distance: 21.1
click at [148, 178] on input "PMC Appointment Cards - Hamptons" at bounding box center [190, 181] width 116 height 14
drag, startPoint x: 229, startPoint y: 178, endPoint x: 206, endPoint y: 177, distance: 23.0
click at [203, 177] on input "PSC Appointment Cards - Hamptons" at bounding box center [190, 181] width 116 height 14
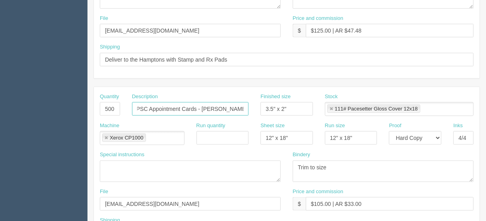
scroll to position [210, 0]
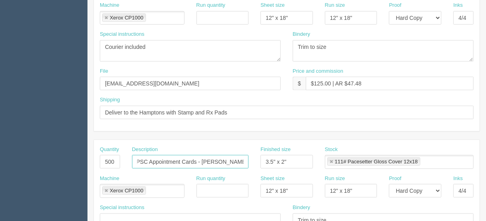
type input "PSC Appointment Cards - [PERSON_NAME]"
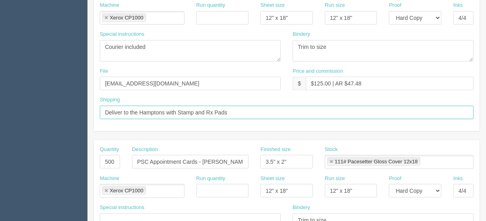
drag, startPoint x: 245, startPoint y: 110, endPoint x: 139, endPoint y: 109, distance: 106.1
click at [139, 109] on input "Deliver to the Hamptons with Stamp and Rx Pads" at bounding box center [287, 113] width 374 height 14
type input "Deliver to the warehouse"
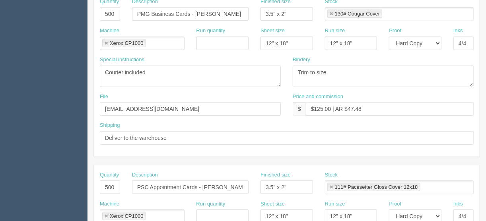
scroll to position [147, 0]
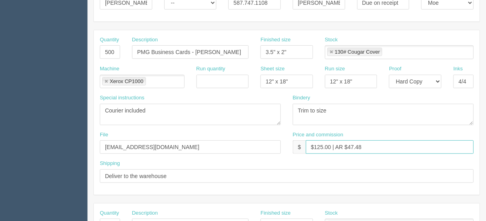
click at [322, 147] on input "$125.00 | AR $47.48" at bounding box center [390, 147] width 168 height 14
click at [362, 145] on input "$120.00 | AR $47.48" at bounding box center [390, 147] width 168 height 14
type input "$120.00 | AR $45.09"
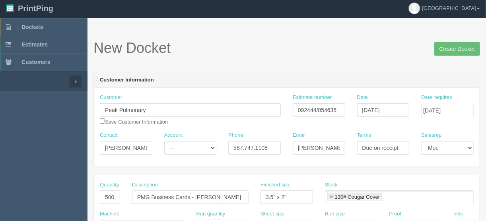
scroll to position [0, 0]
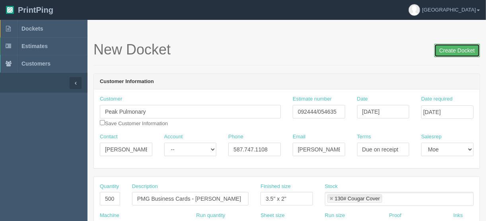
click at [452, 50] on input "Create Docket" at bounding box center [457, 51] width 46 height 14
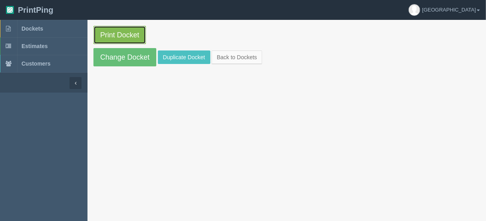
click at [118, 31] on link "Print Docket" at bounding box center [119, 35] width 52 height 18
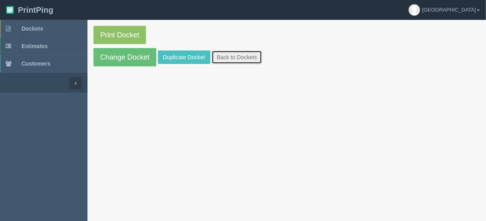
click at [226, 52] on link "Back to Dockets" at bounding box center [236, 57] width 50 height 14
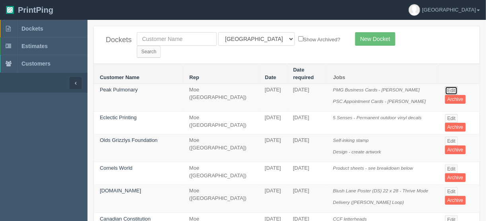
click at [453, 86] on link "Edit" at bounding box center [451, 90] width 13 height 9
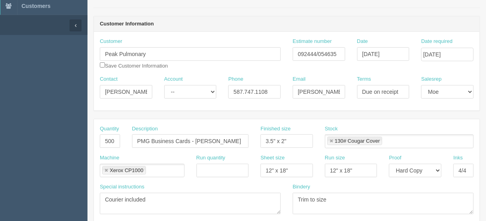
scroll to position [95, 0]
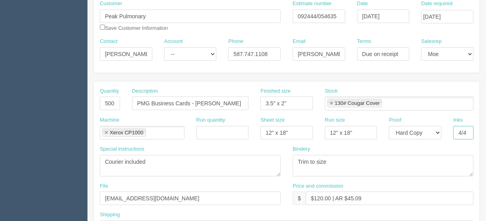
drag, startPoint x: 467, startPoint y: 130, endPoint x: 464, endPoint y: 136, distance: 6.9
click at [467, 130] on input "4/4" at bounding box center [463, 133] width 20 height 14
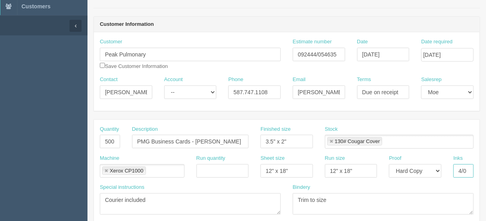
scroll to position [0, 0]
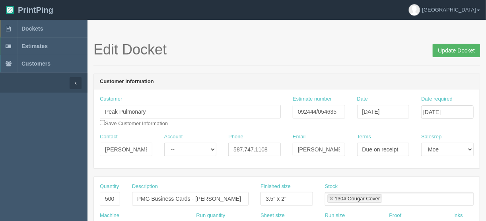
type input "4/0"
click at [452, 50] on input "Update Docket" at bounding box center [455, 51] width 47 height 14
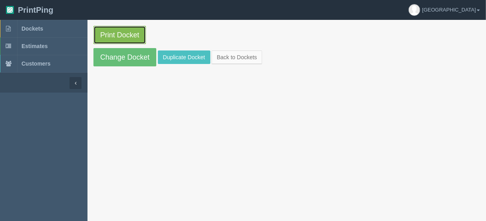
click at [119, 33] on link "Print Docket" at bounding box center [119, 35] width 52 height 18
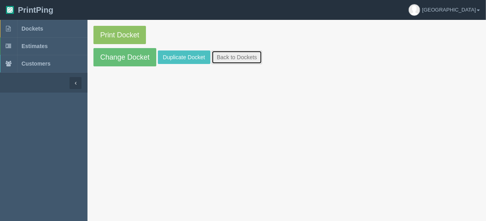
click at [225, 56] on link "Back to Dockets" at bounding box center [236, 57] width 50 height 14
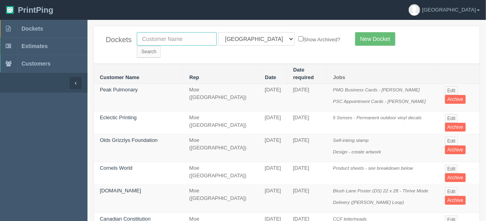
click at [167, 39] on input "text" at bounding box center [177, 39] width 80 height 14
type input "multiwood"
click at [254, 39] on select "All Users Ali Ali Test 1 Aly Amy Ankit Arif Brandon Dan France Greg Jim Mark Ma…" at bounding box center [256, 39] width 76 height 14
select select
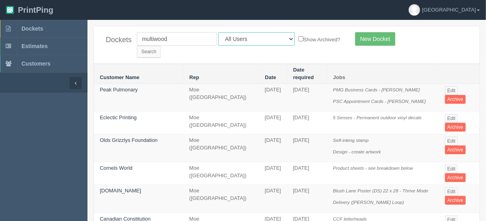
click at [218, 32] on select "All Users Ali Ali Test 1 Aly Amy Ankit Arif Brandon Dan France Greg Jim Mark Ma…" at bounding box center [256, 39] width 76 height 14
click at [161, 46] on input "Search" at bounding box center [149, 52] width 24 height 12
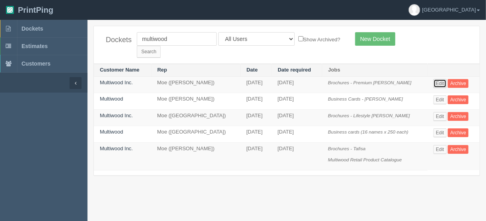
click at [438, 79] on link "Edit" at bounding box center [439, 83] width 13 height 9
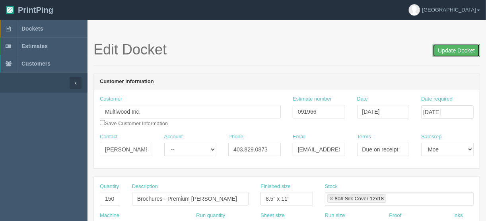
click at [453, 51] on input "Update Docket" at bounding box center [455, 51] width 47 height 14
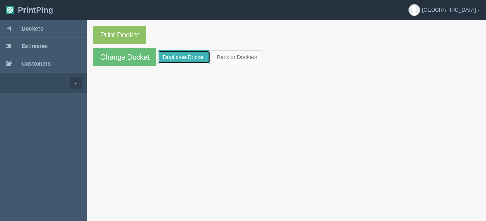
click at [180, 58] on link "Duplicate Docket" at bounding box center [184, 57] width 52 height 14
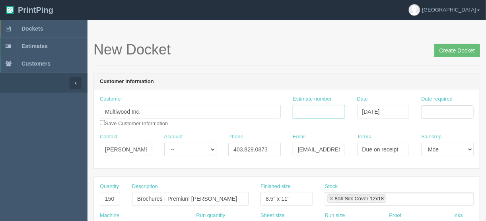
click at [315, 108] on input "Estimate number" at bounding box center [318, 112] width 52 height 14
type input "091966"
click at [449, 112] on input "Date required" at bounding box center [447, 112] width 52 height 14
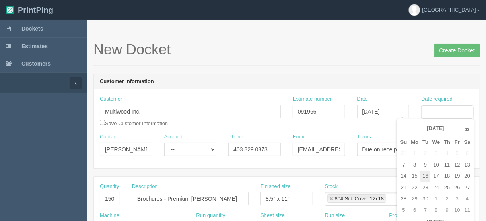
click at [426, 172] on td "16" at bounding box center [425, 176] width 10 height 12
type input "[DATE]"
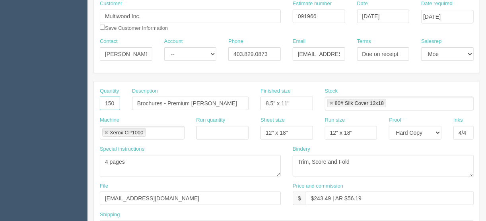
drag, startPoint x: 101, startPoint y: 101, endPoint x: 137, endPoint y: 102, distance: 35.4
click at [137, 102] on div "Quantity 150 Description Brochures - Premium [PERSON_NAME] Finished size 8.5" x…" at bounding box center [286, 101] width 385 height 29
type input "600"
drag, startPoint x: 216, startPoint y: 102, endPoint x: 169, endPoint y: 101, distance: 46.9
click at [169, 101] on input "Brochures - Premium [PERSON_NAME]" at bounding box center [190, 104] width 116 height 14
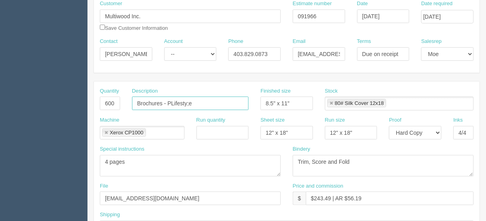
click at [169, 101] on input "Brochures - PLifesty;e" at bounding box center [190, 104] width 116 height 14
click at [185, 103] on input "Brochures - Lifesty;e" at bounding box center [190, 104] width 116 height 14
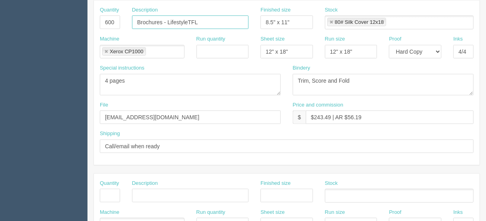
scroll to position [191, 0]
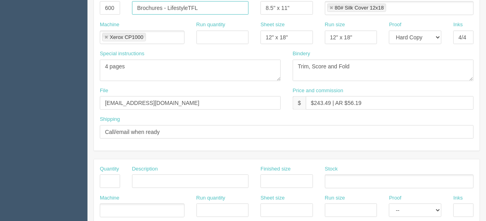
type input "Brochures - LifestyleTFL"
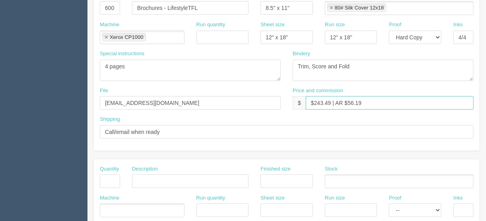
drag, startPoint x: 330, startPoint y: 99, endPoint x: 314, endPoint y: 102, distance: 16.1
click at [314, 102] on input "$243.49 | AR $56.19" at bounding box center [390, 103] width 168 height 14
type input "$509.60 | AR $56.19"
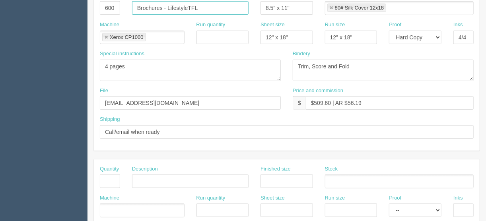
click at [203, 7] on input "Brochures - LifestyleTFL" at bounding box center [190, 8] width 116 height 14
type input "Brochures - LifestyleTFL (4 versions x 150 each)"
click at [358, 63] on textarea "Trim, Score and Fold" at bounding box center [382, 70] width 181 height 21
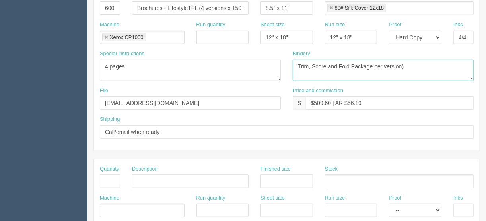
click at [353, 63] on textarea "Trim, Score and Fold" at bounding box center [382, 70] width 181 height 21
type textarea "Trim, Score and Fold (package per version)"
drag, startPoint x: 366, startPoint y: 99, endPoint x: 348, endPoint y: 104, distance: 19.0
click at [346, 101] on input "$509.60 | AR $56.19" at bounding box center [390, 103] width 168 height 14
click at [370, 100] on input "$509.60 | AR $56.19" at bounding box center [390, 103] width 168 height 14
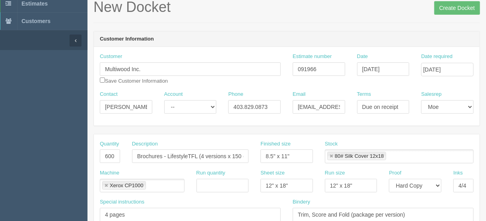
scroll to position [32, 0]
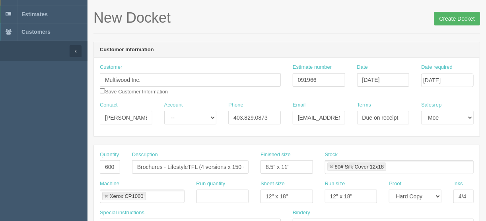
type input "$509.60 | AR $117.55"
click at [448, 17] on input "Create Docket" at bounding box center [457, 19] width 46 height 14
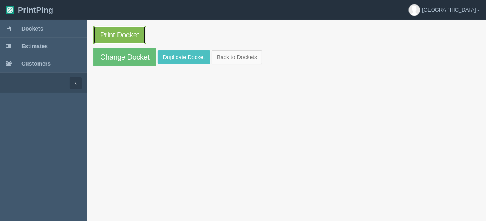
click at [118, 33] on link "Print Docket" at bounding box center [119, 35] width 52 height 18
